Goal: Task Accomplishment & Management: Use online tool/utility

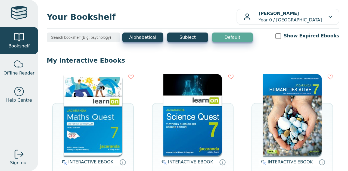
click at [195, 60] on p "My Interactive Ebooks" at bounding box center [193, 61] width 292 height 8
click at [76, 132] on img at bounding box center [93, 114] width 58 height 81
click at [87, 125] on img at bounding box center [93, 114] width 58 height 81
